Goal: Task Accomplishment & Management: Use online tool/utility

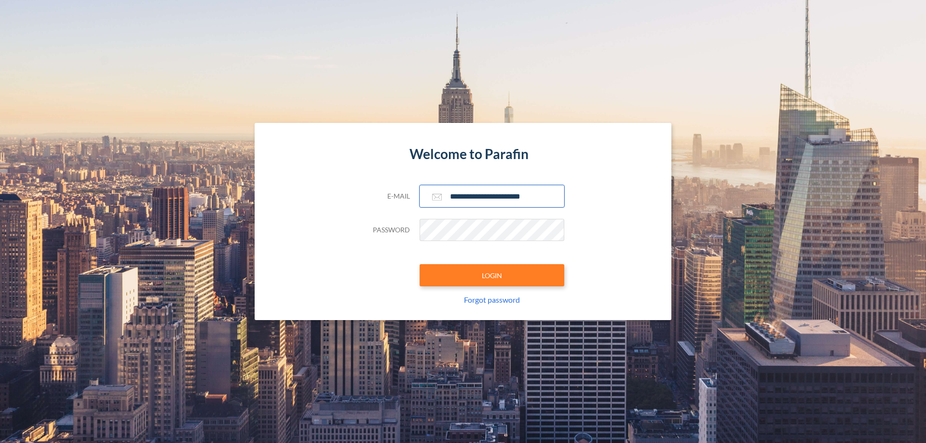
type input "**********"
click at [492, 275] on button "LOGIN" at bounding box center [491, 275] width 145 height 22
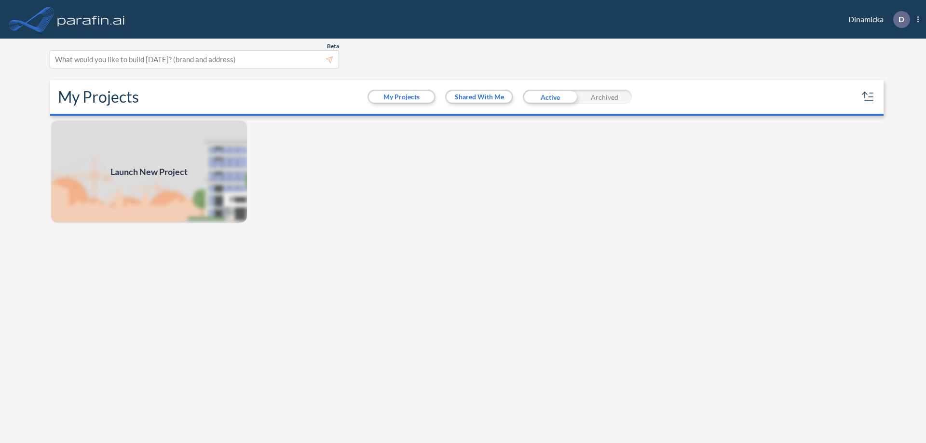
scroll to position [2, 0]
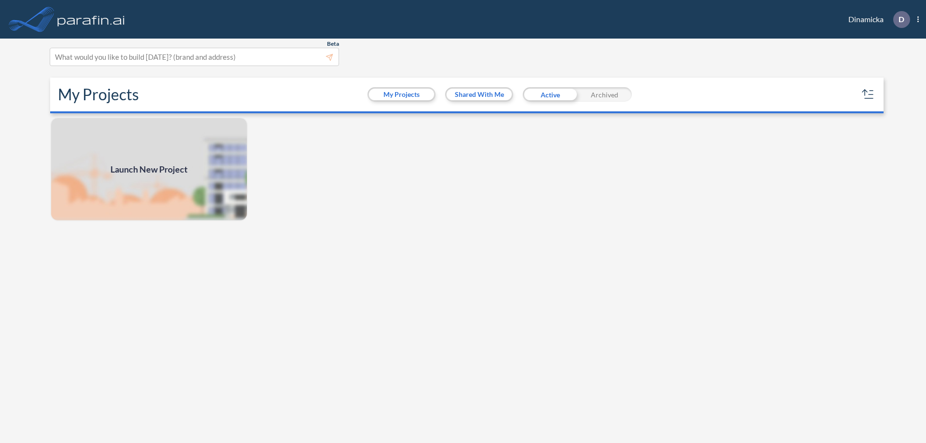
click at [149, 169] on span "Launch New Project" at bounding box center [148, 169] width 77 height 13
